Goal: Task Accomplishment & Management: Manage account settings

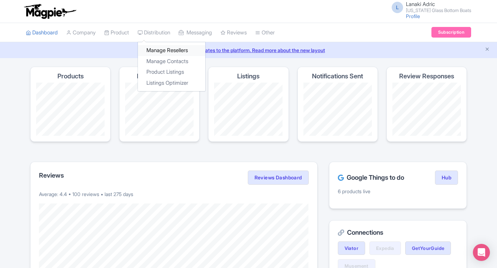
click at [155, 47] on link "Manage Resellers" at bounding box center [171, 50] width 67 height 11
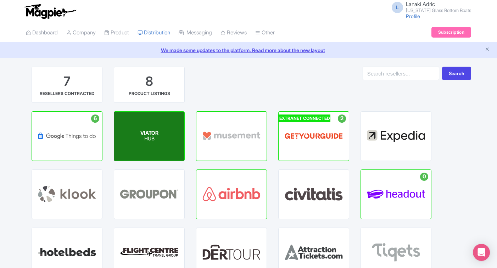
click at [127, 138] on div "VIATOR HUB" at bounding box center [149, 136] width 70 height 49
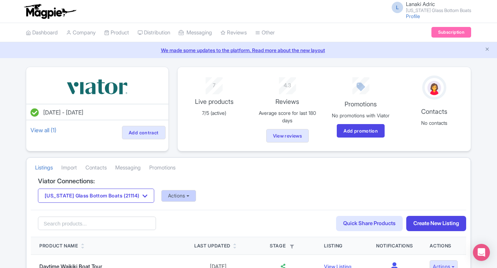
click at [168, 196] on button "Actions" at bounding box center [178, 196] width 35 height 12
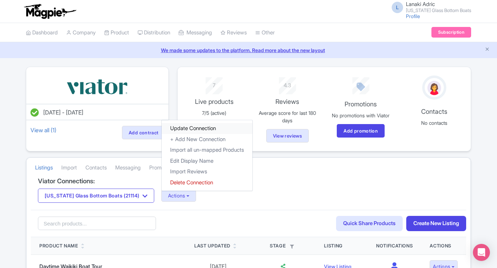
click at [188, 124] on link "Update Connection" at bounding box center [207, 128] width 91 height 11
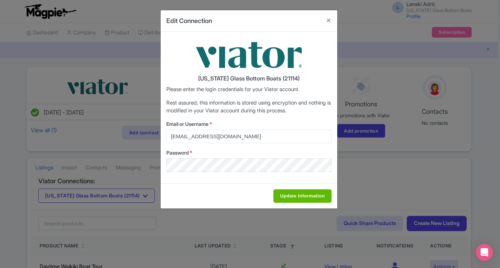
click at [288, 193] on input "Update Information" at bounding box center [302, 195] width 58 height 13
type input "Saving..."
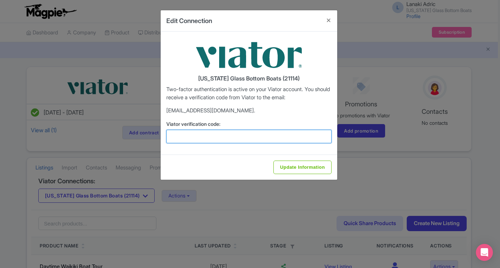
click at [274, 138] on input "Viator verification code:" at bounding box center [248, 136] width 165 height 13
type input "905223"
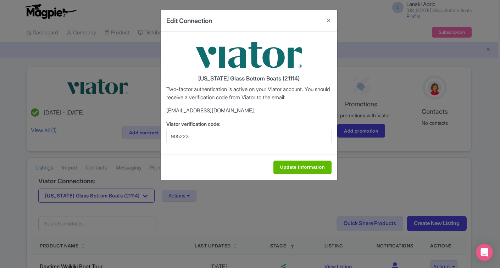
click at [311, 166] on input "Update Information" at bounding box center [302, 167] width 58 height 13
type input "Saving..."
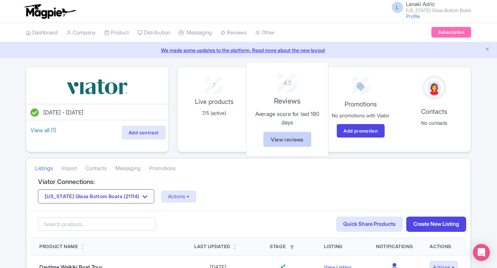
click at [293, 140] on link "View reviews" at bounding box center [287, 139] width 48 height 15
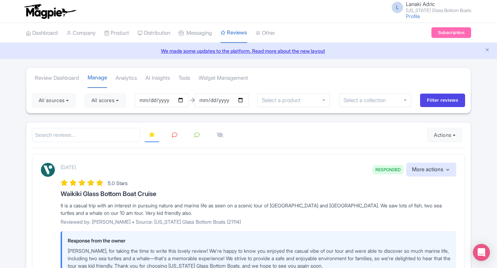
click at [452, 34] on link "Subscription" at bounding box center [452, 32] width 40 height 11
